Goal: Check status: Check status

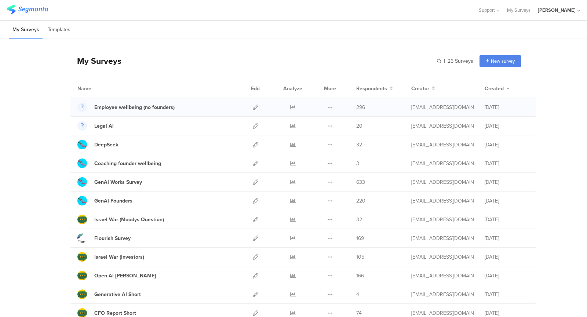
click at [289, 107] on div at bounding box center [293, 107] width 22 height 18
click at [291, 107] on icon at bounding box center [292, 106] width 5 height 5
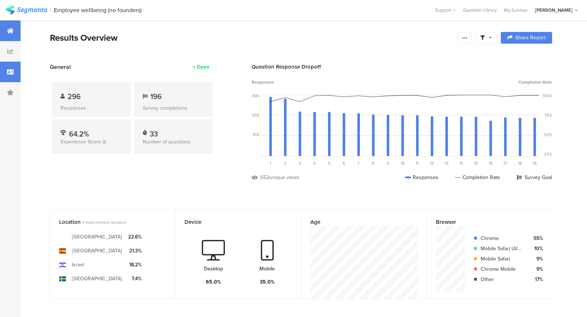
click at [8, 67] on div at bounding box center [10, 72] width 21 height 21
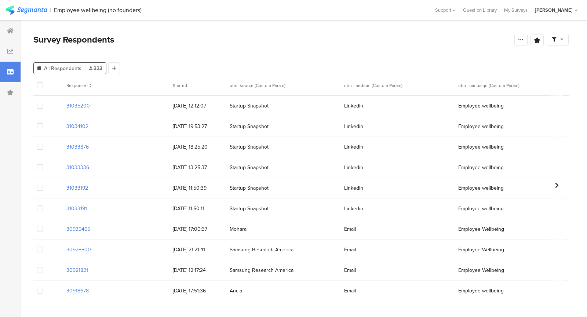
click at [332, 126] on span "Startup Snapshot" at bounding box center [282, 126] width 107 height 8
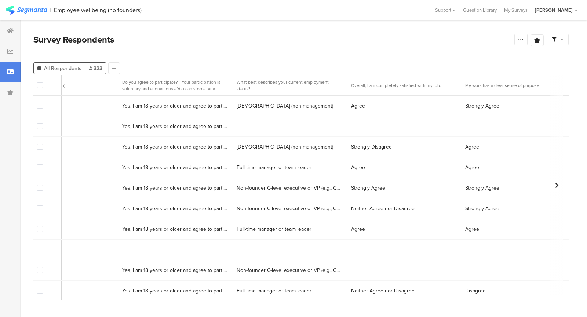
scroll to position [0, 607]
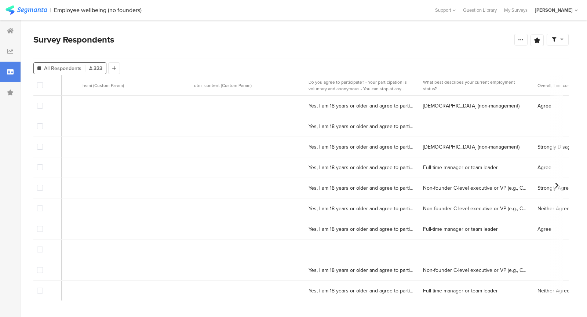
click at [39, 126] on span at bounding box center [40, 126] width 6 height 6
click at [43, 123] on input "checkbox" at bounding box center [43, 123] width 0 height 0
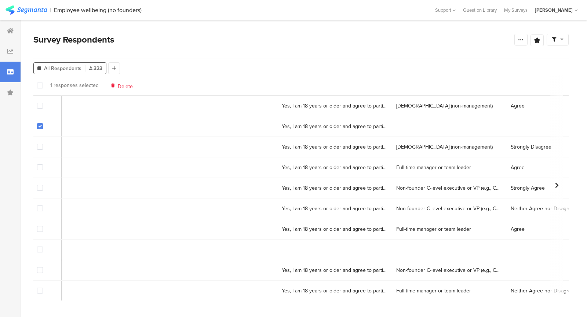
scroll to position [0, 635]
click at [39, 128] on span at bounding box center [40, 126] width 6 height 6
click at [43, 123] on input "checkbox" at bounding box center [43, 123] width 0 height 0
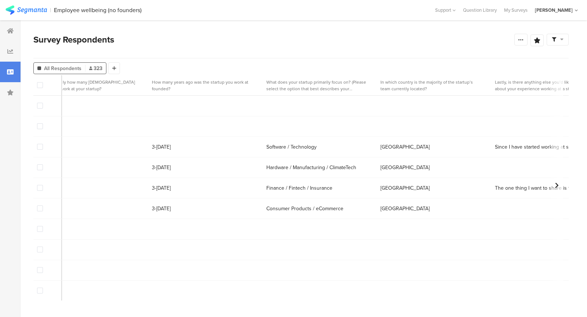
scroll to position [0, 5191]
